Goal: Register for event/course

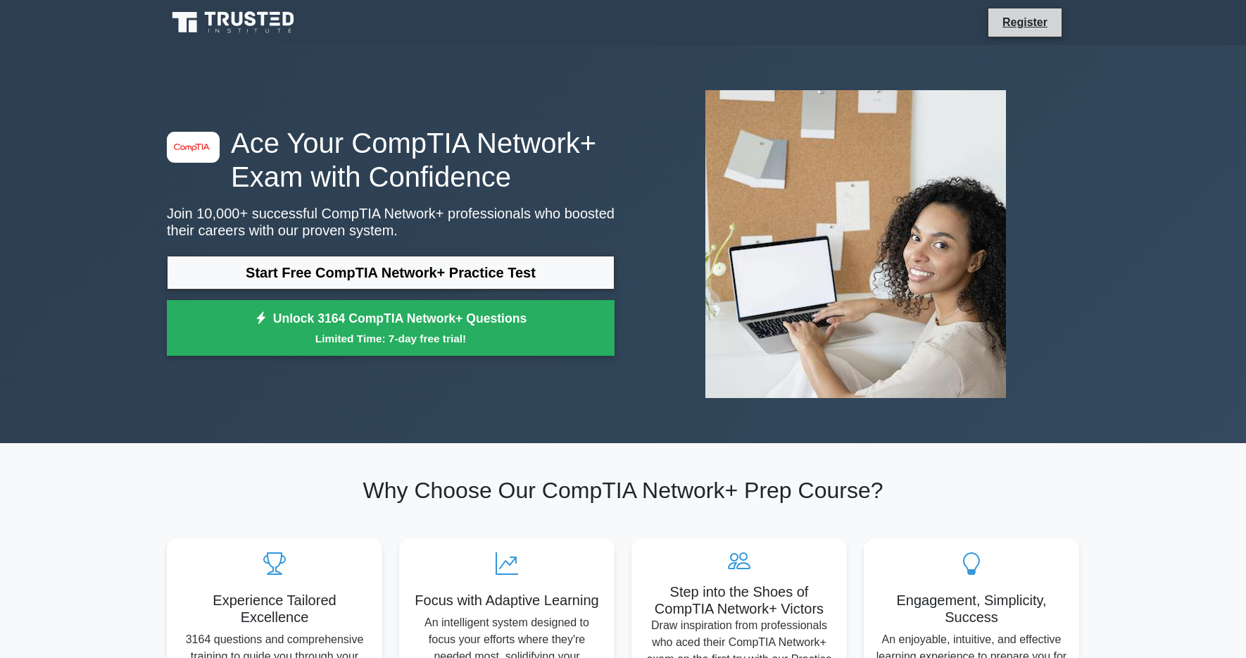
click at [1019, 10] on li "Register" at bounding box center [1025, 23] width 75 height 30
click at [1019, 27] on link "Register" at bounding box center [1025, 22] width 62 height 18
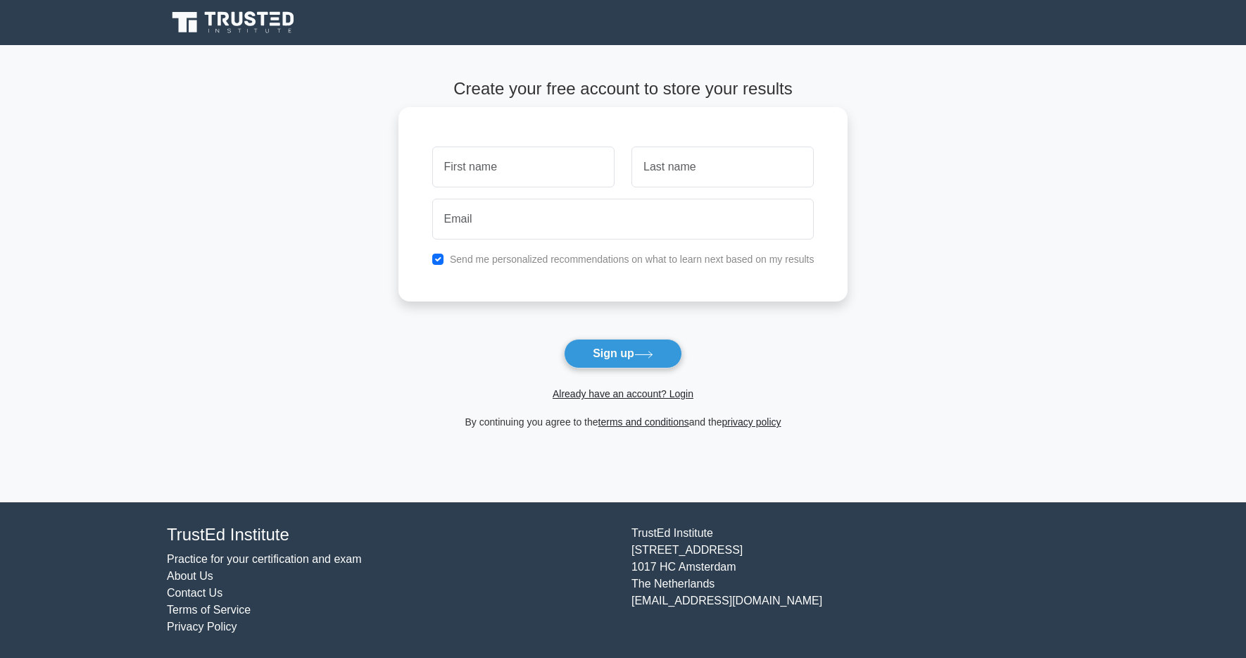
click at [484, 179] on input "text" at bounding box center [523, 166] width 182 height 41
type input "[PERSON_NAME]"
click at [658, 184] on input "text" at bounding box center [722, 166] width 182 height 41
type input "Davtyan"
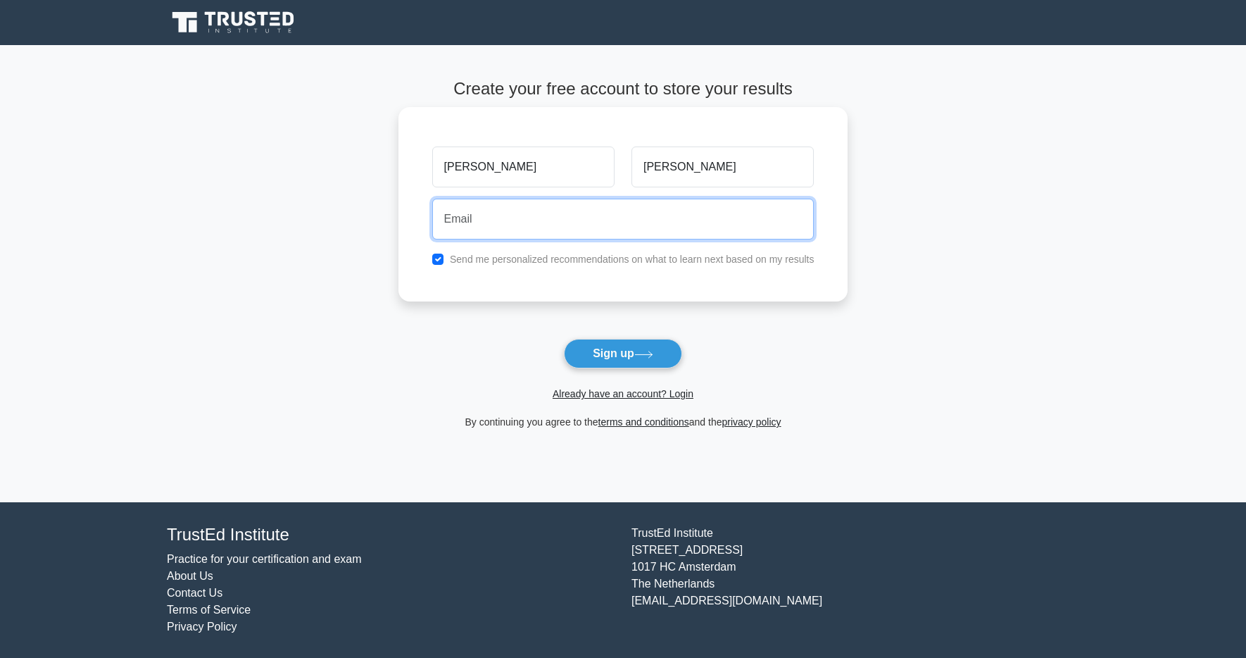
click at [667, 218] on input "email" at bounding box center [623, 219] width 382 height 41
type input "artxjan@gmail.com"
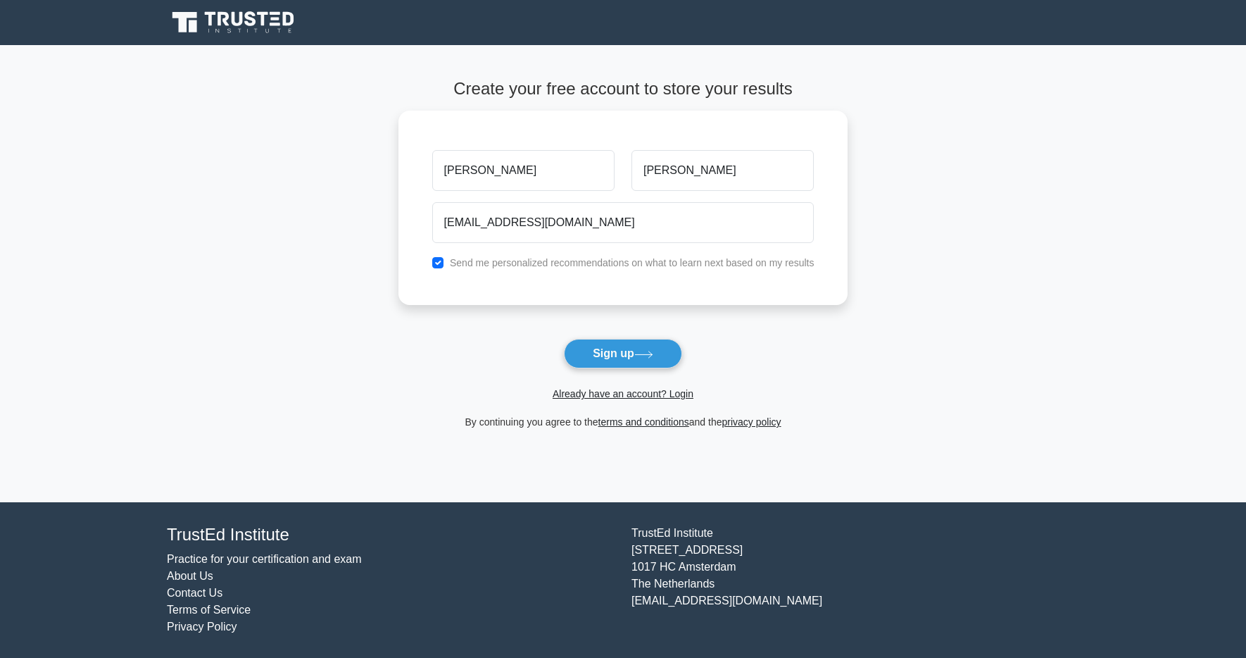
click at [627, 334] on form "Create your free account to store your results Artur Davtyan artxjan@gmail.com …" at bounding box center [623, 254] width 450 height 351
click at [627, 361] on button "Sign up" at bounding box center [623, 354] width 118 height 30
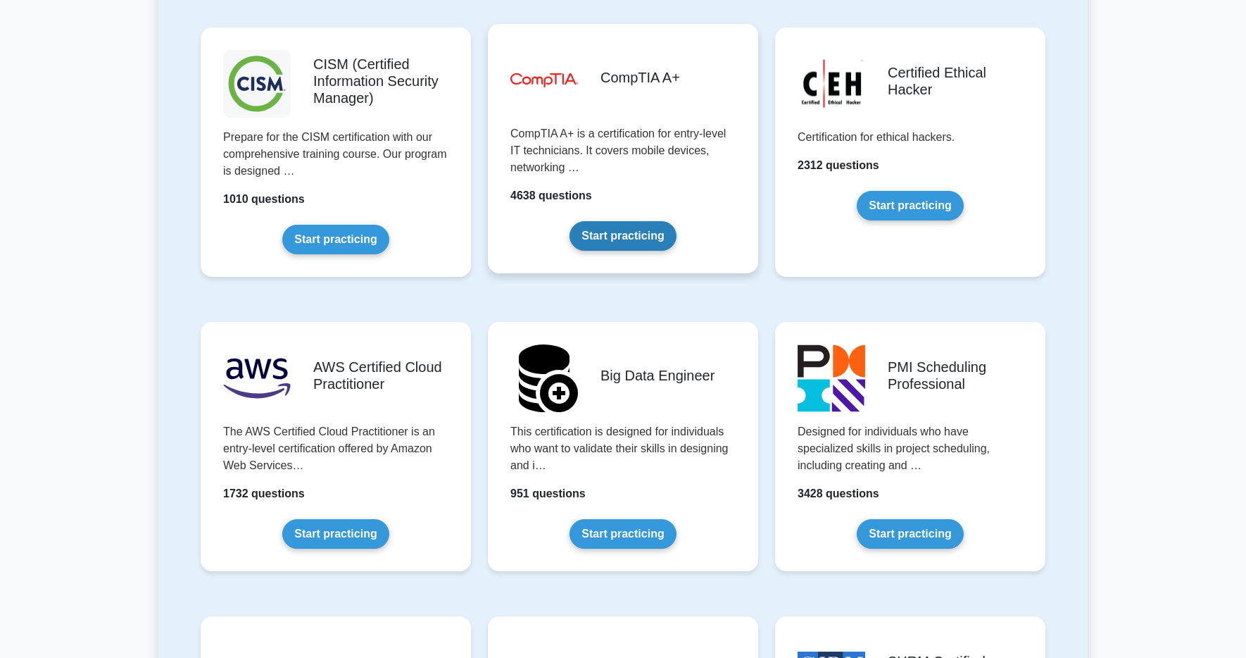
scroll to position [2067, 0]
click at [676, 243] on link "Start practicing" at bounding box center [623, 235] width 106 height 30
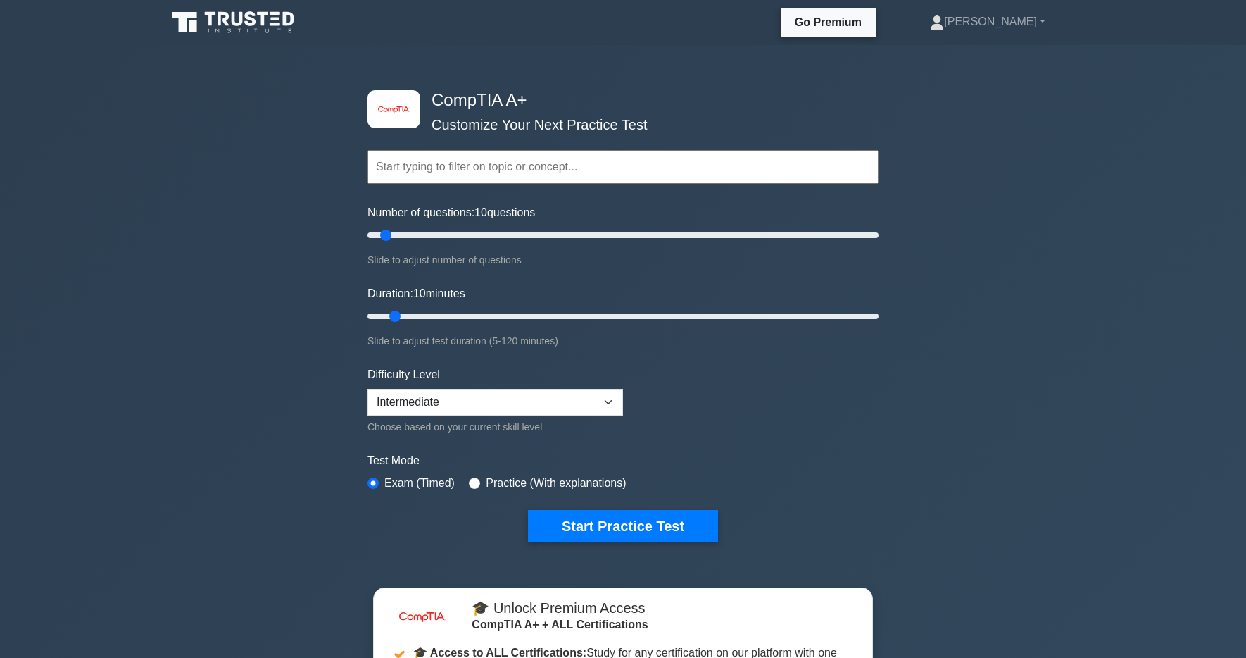
click at [582, 166] on input "text" at bounding box center [622, 167] width 511 height 34
